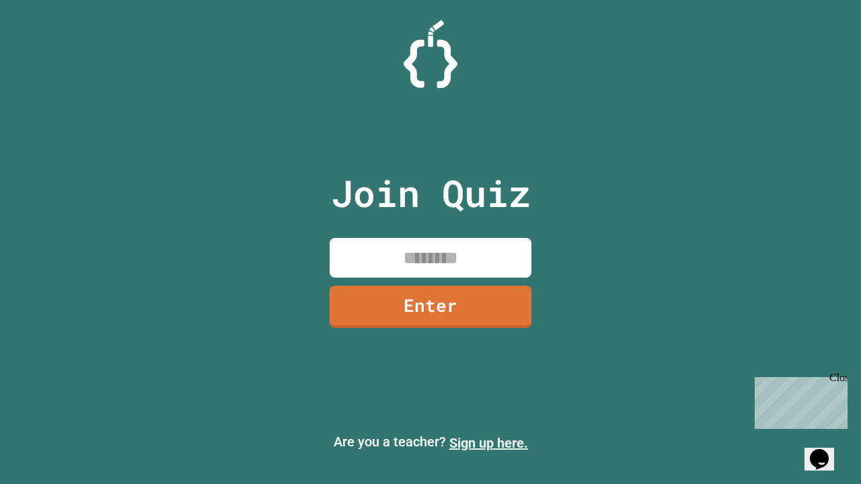
click at [488, 443] on link "Sign up here." at bounding box center [488, 443] width 79 height 16
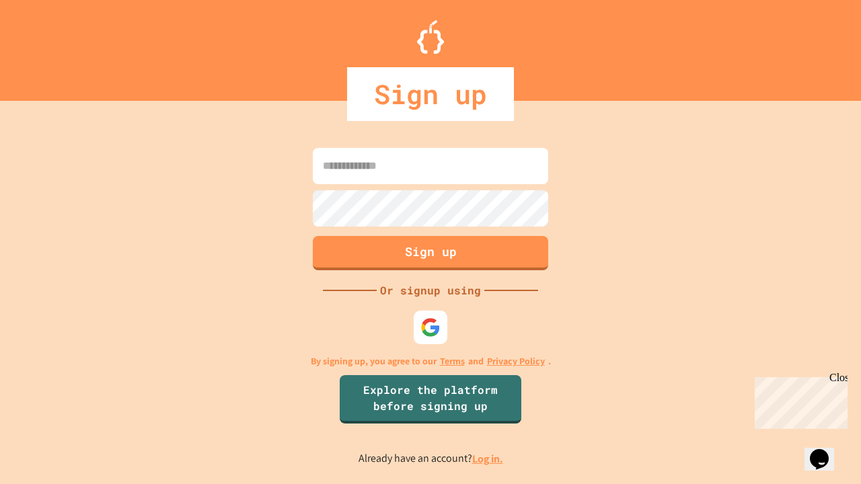
click at [488, 459] on link "Log in." at bounding box center [487, 459] width 31 height 14
